Goal: Information Seeking & Learning: Learn about a topic

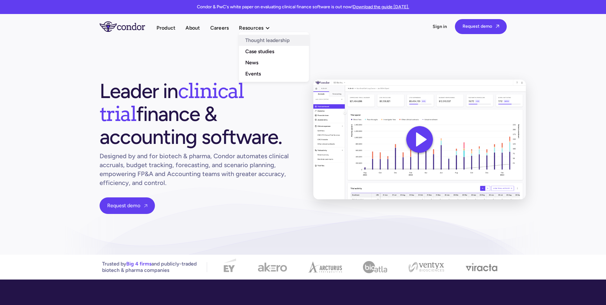
click at [270, 43] on link "Thought leadership" at bounding box center [274, 40] width 70 height 11
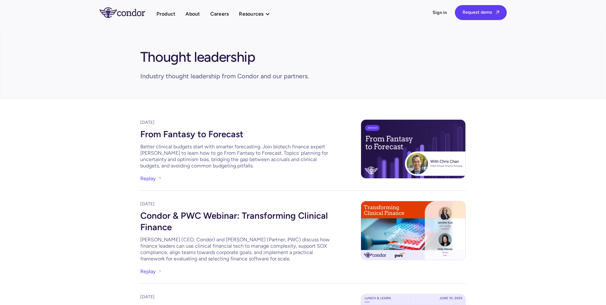
click at [199, 133] on div "From Fantasy to Forecast" at bounding box center [235, 133] width 191 height 15
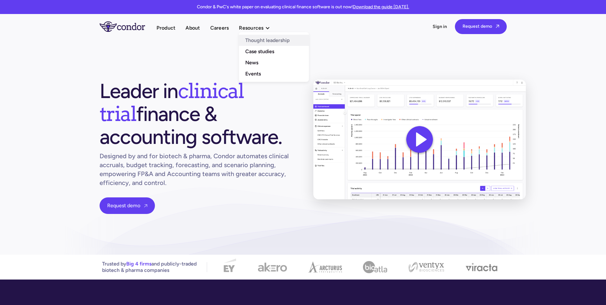
click at [269, 41] on link "Thought leadership" at bounding box center [274, 40] width 70 height 11
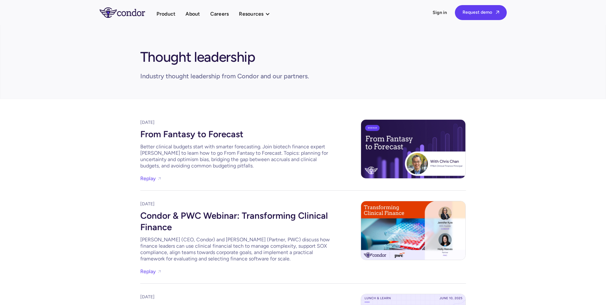
click at [225, 136] on div "From Fantasy to Forecast" at bounding box center [235, 133] width 191 height 15
